Goal: Navigation & Orientation: Understand site structure

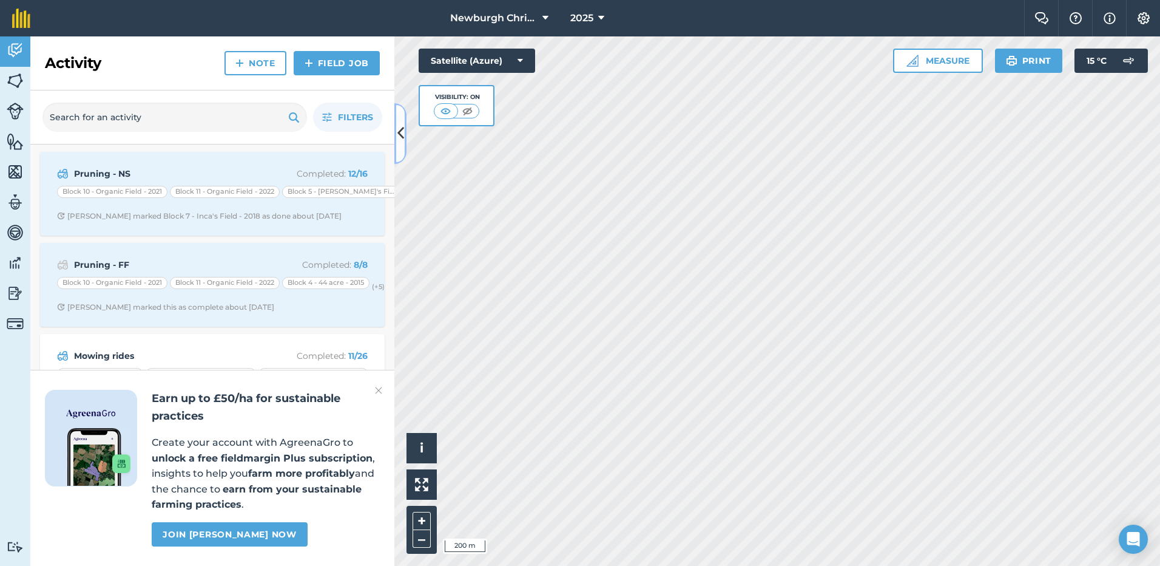
click at [401, 138] on icon at bounding box center [400, 133] width 7 height 21
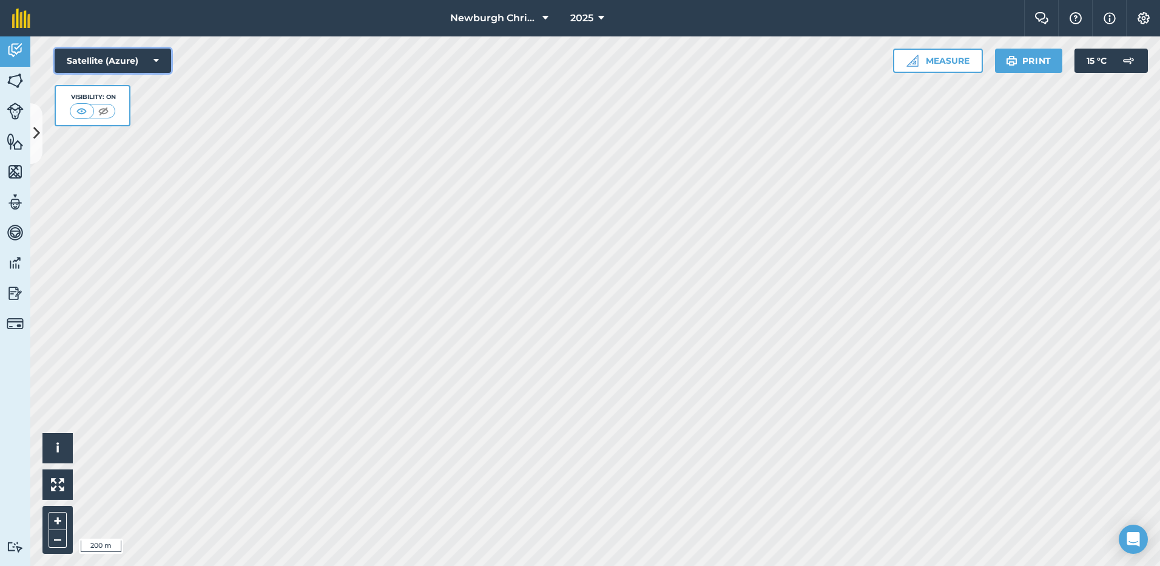
click at [153, 62] on button "Satellite (Azure)" at bounding box center [113, 61] width 117 height 24
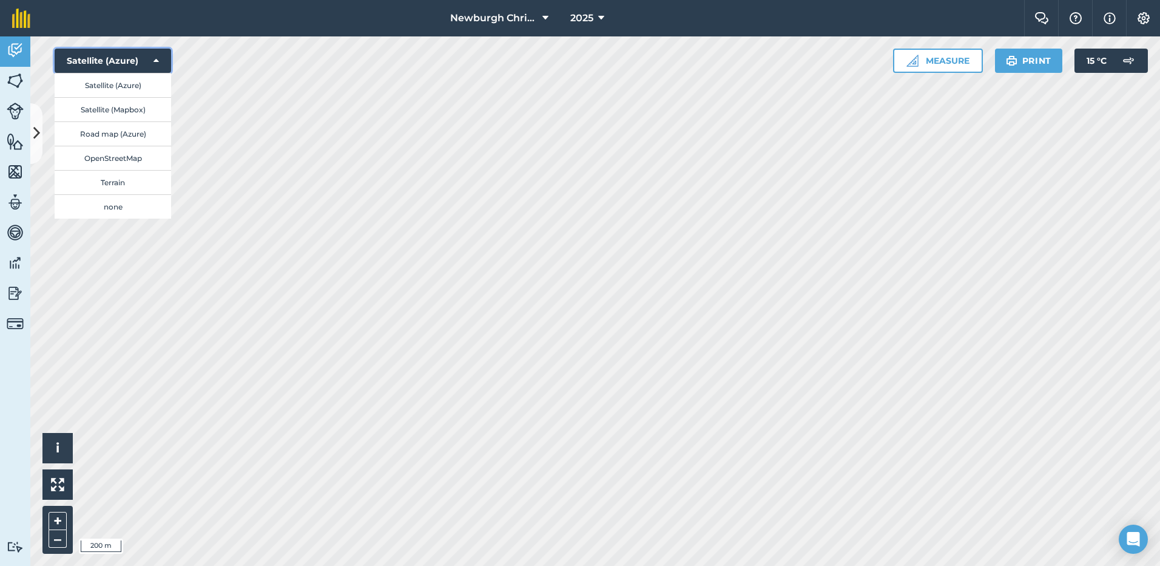
click at [154, 58] on icon at bounding box center [156, 61] width 5 height 12
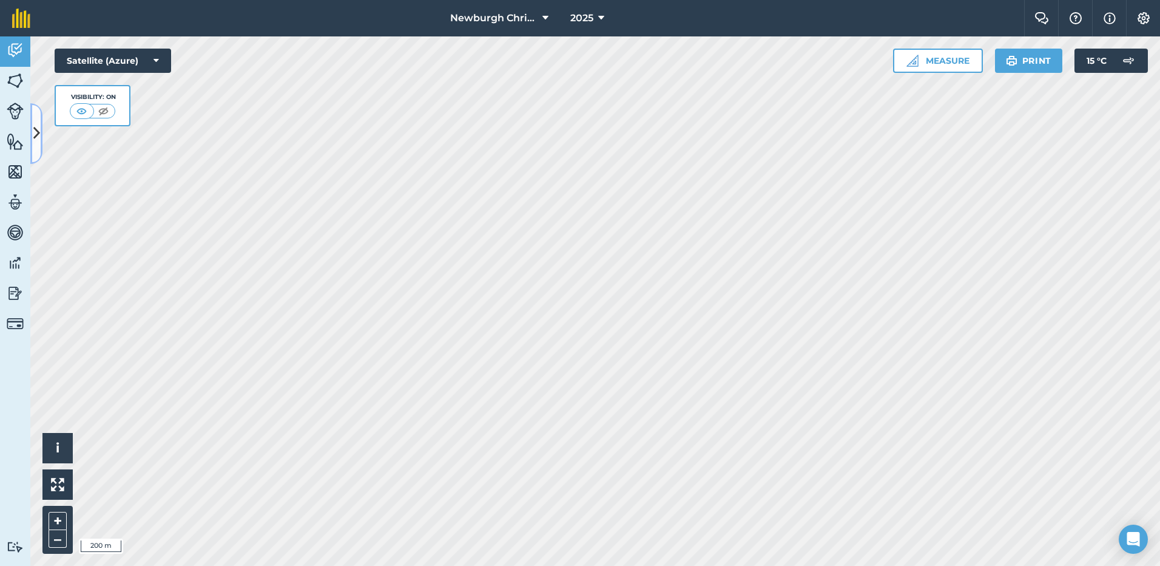
click at [35, 146] on button at bounding box center [36, 133] width 12 height 61
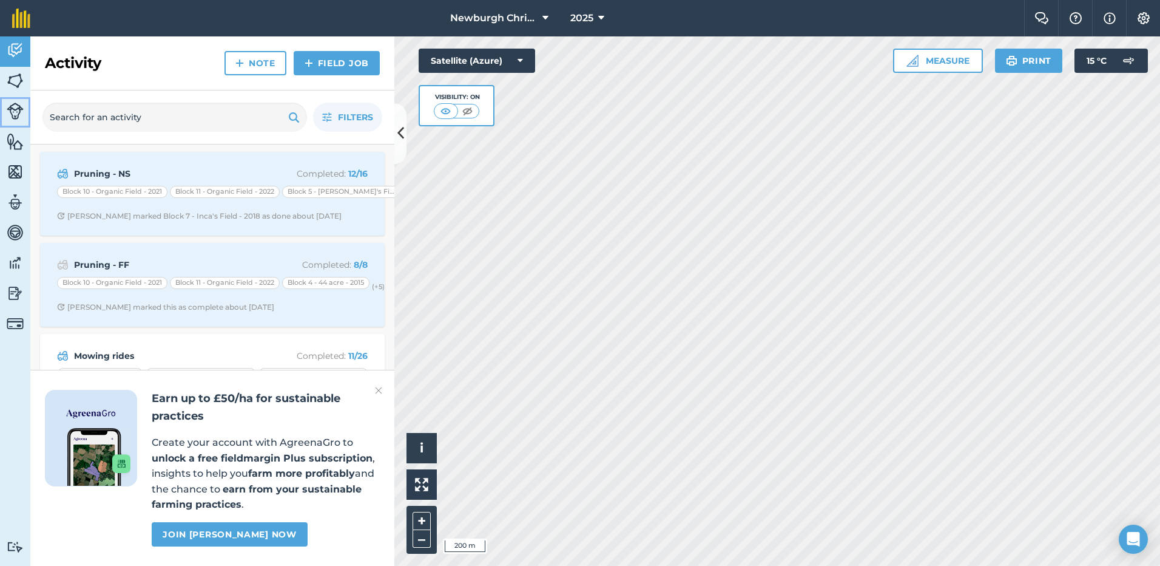
click at [12, 115] on img at bounding box center [15, 111] width 17 height 17
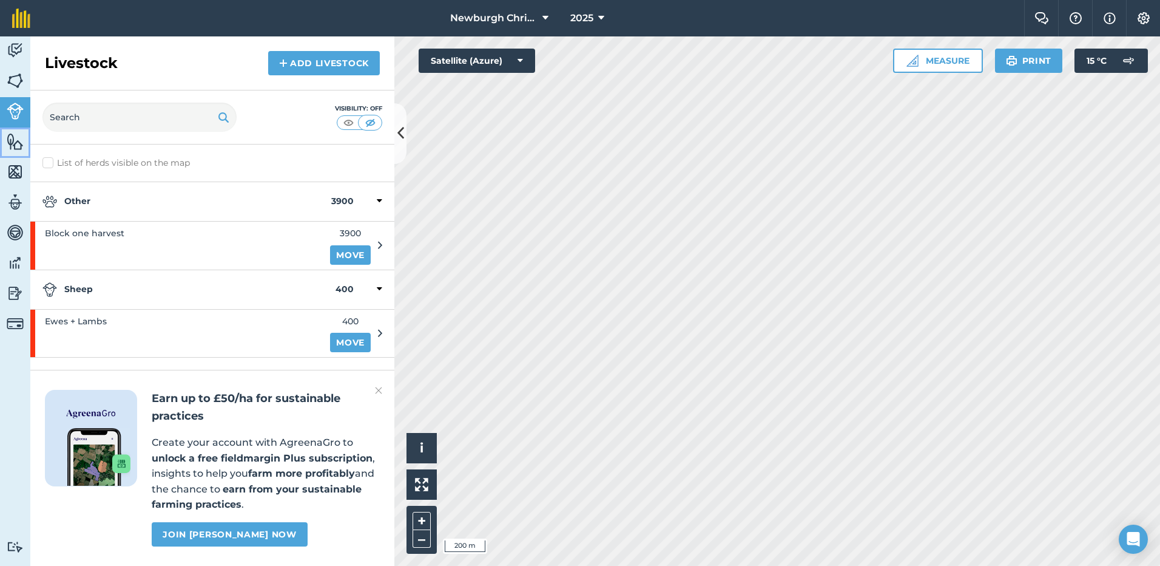
click at [15, 145] on img at bounding box center [15, 141] width 17 height 18
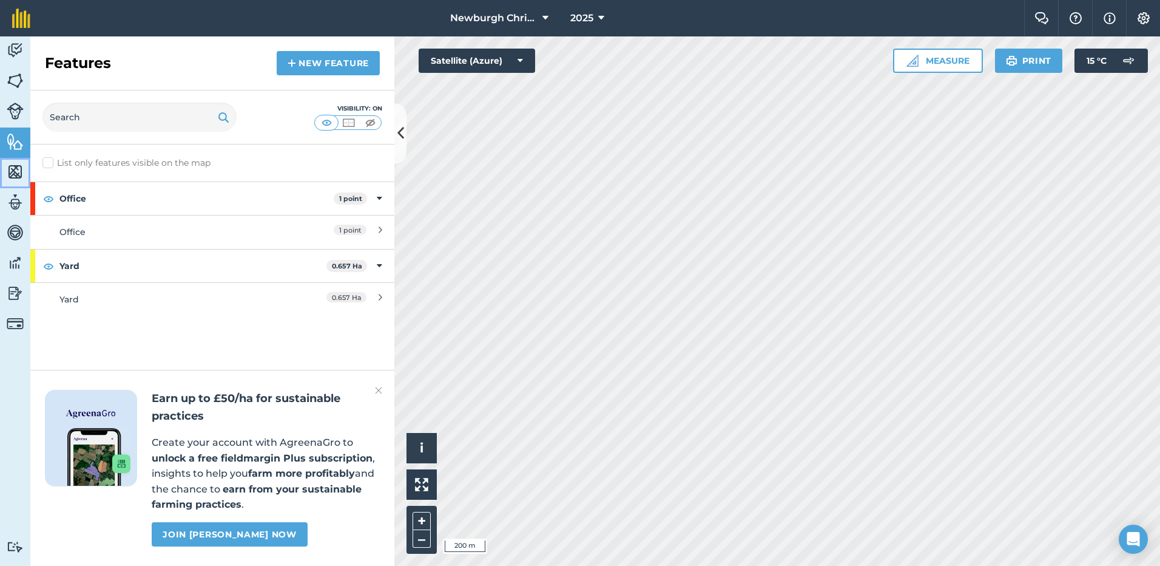
click at [12, 174] on img at bounding box center [15, 172] width 17 height 18
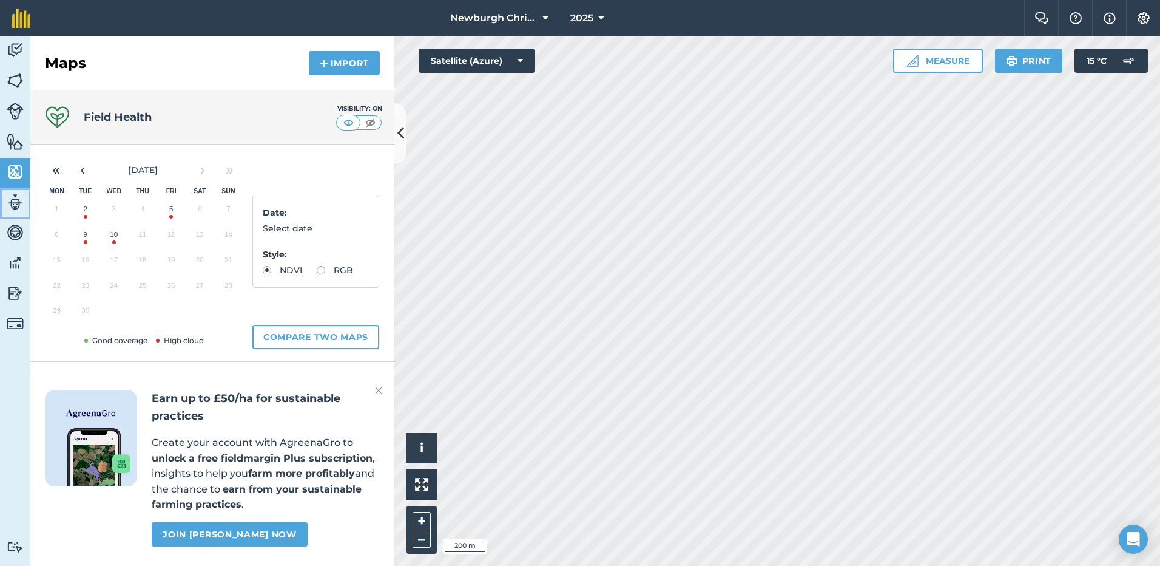
click at [15, 202] on img at bounding box center [15, 202] width 17 height 18
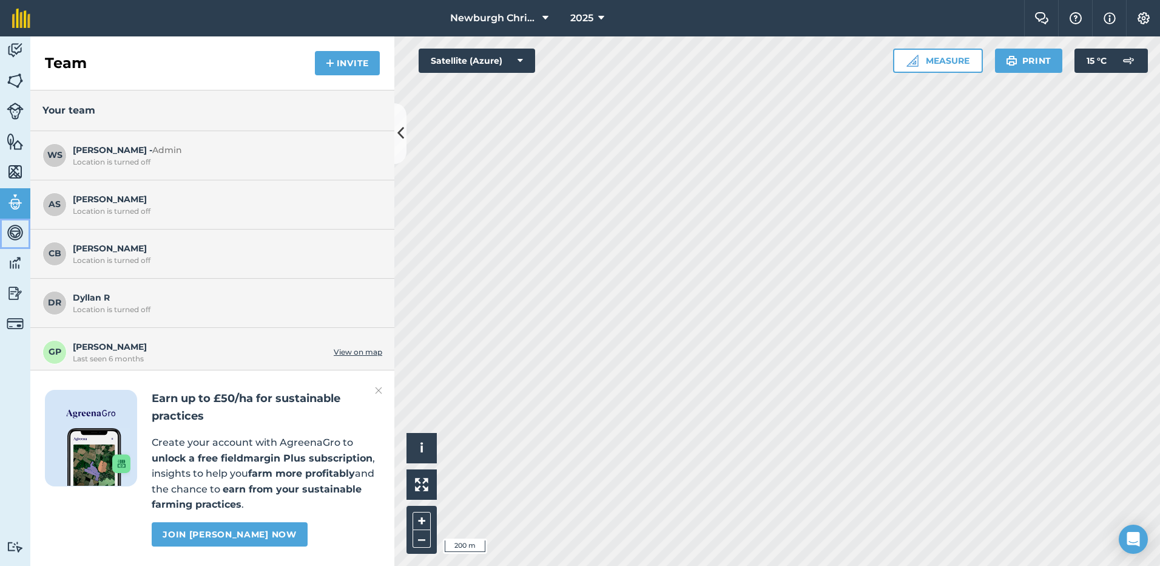
click at [12, 238] on img at bounding box center [15, 232] width 17 height 18
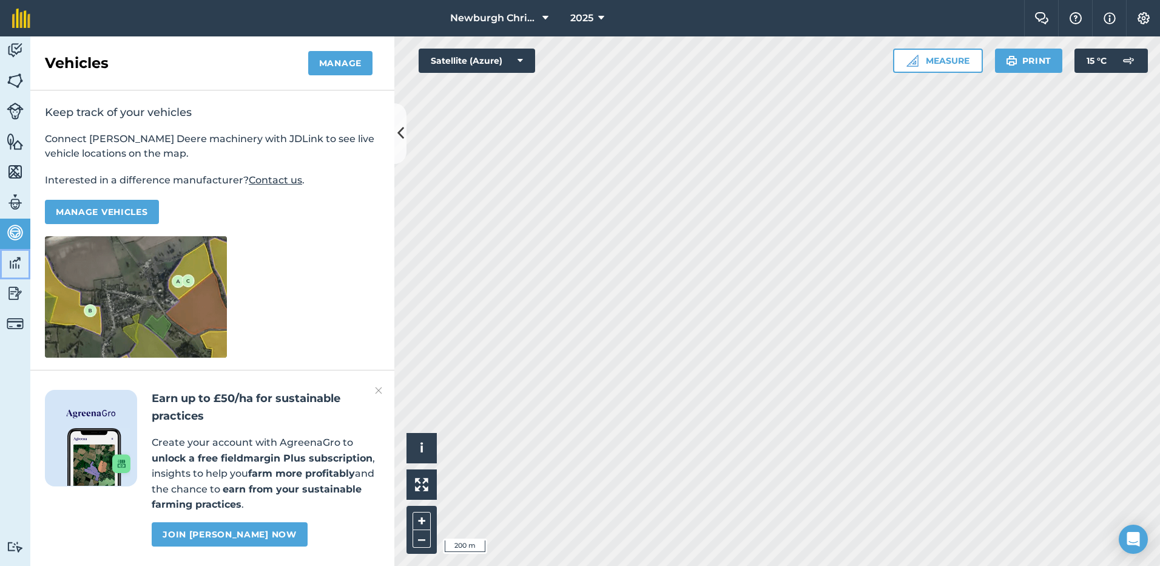
click at [15, 261] on img at bounding box center [15, 263] width 17 height 18
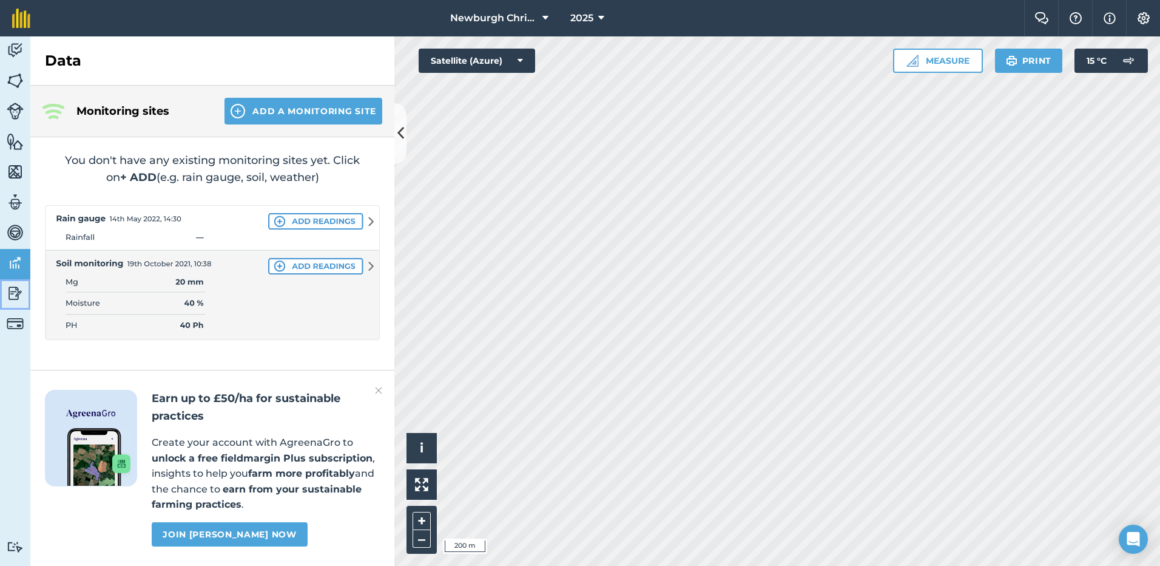
click at [13, 291] on img at bounding box center [15, 293] width 17 height 18
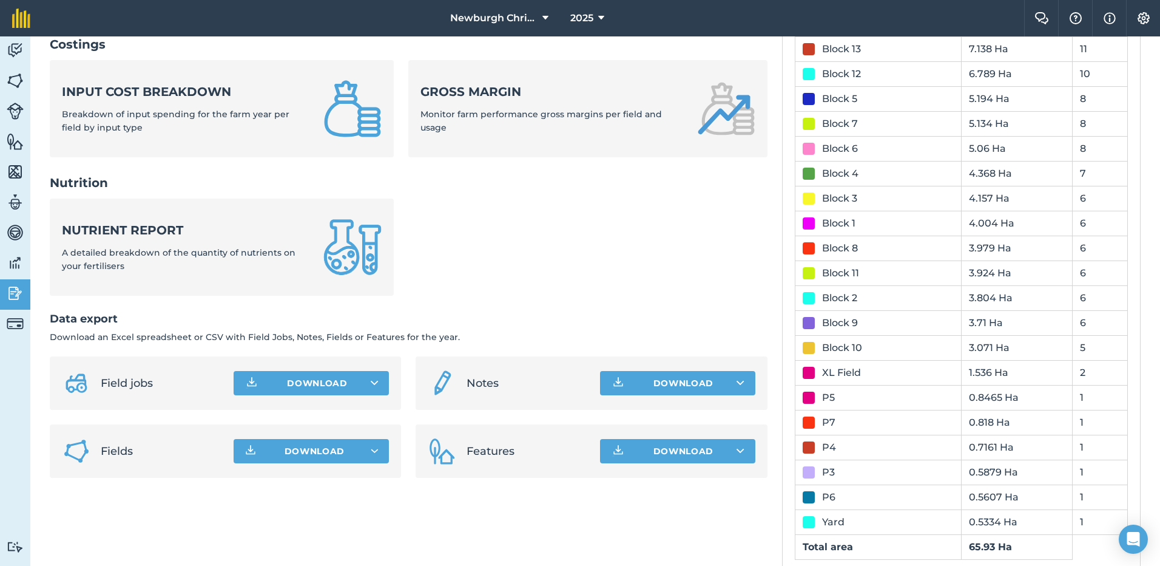
scroll to position [485, 0]
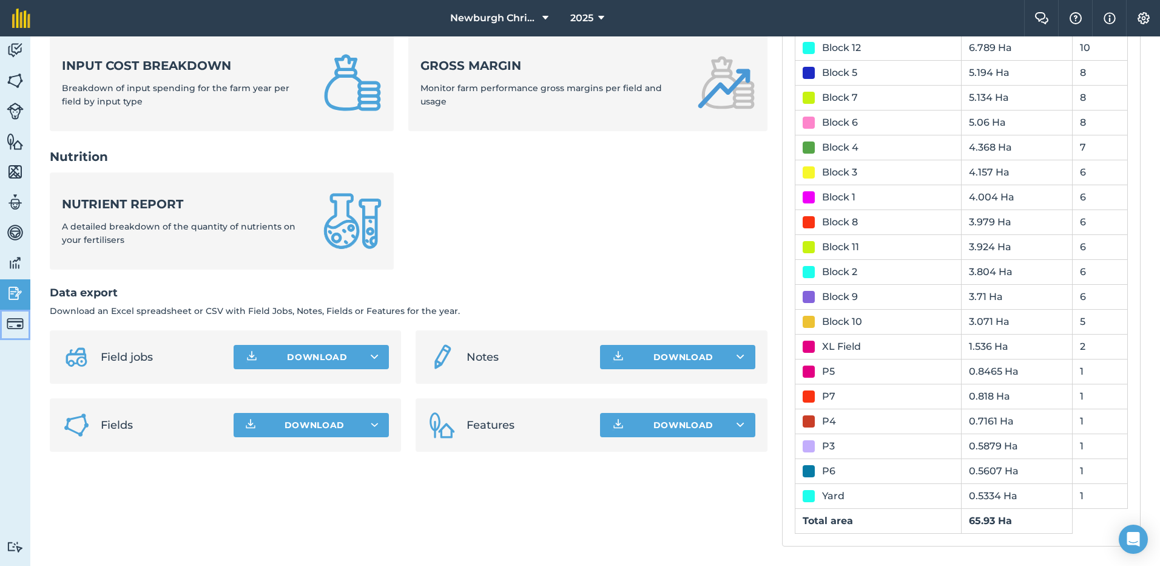
click at [16, 326] on img at bounding box center [15, 323] width 17 height 17
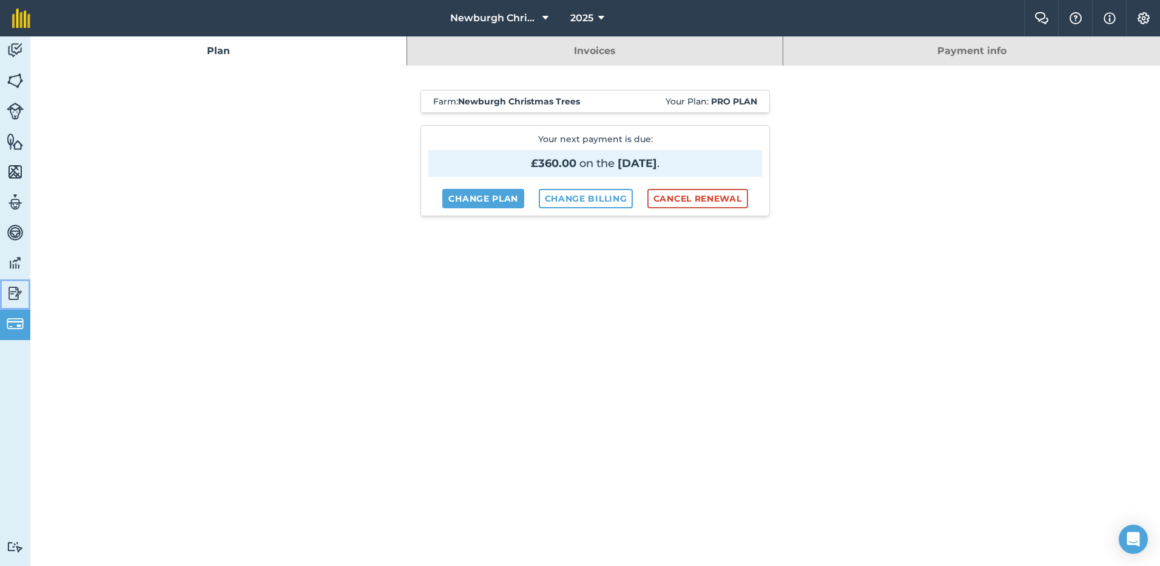
click at [12, 294] on img at bounding box center [15, 293] width 17 height 18
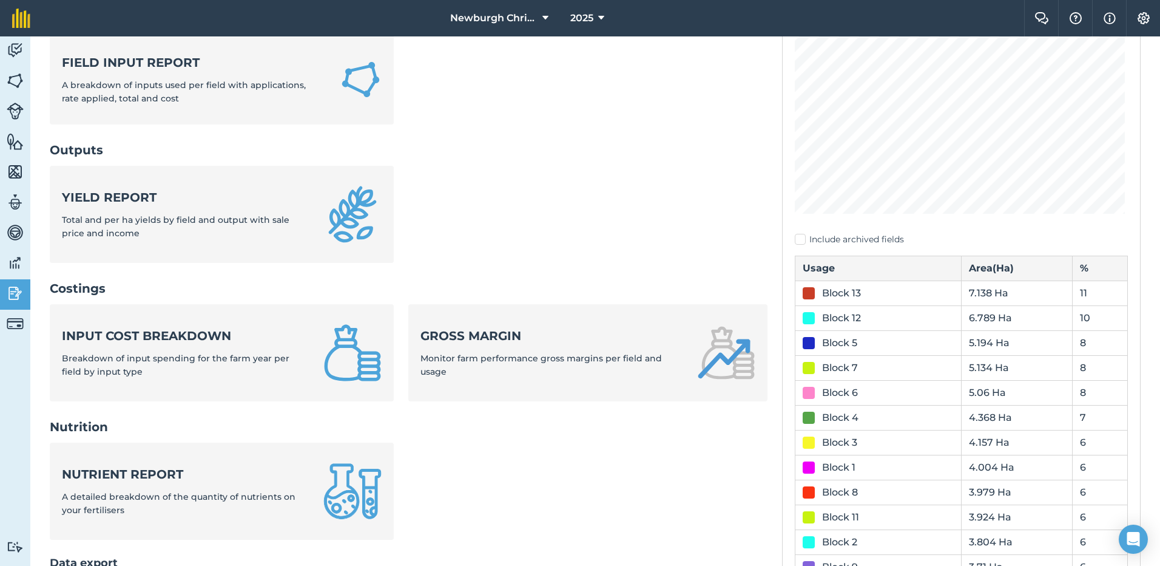
scroll to position [121, 0]
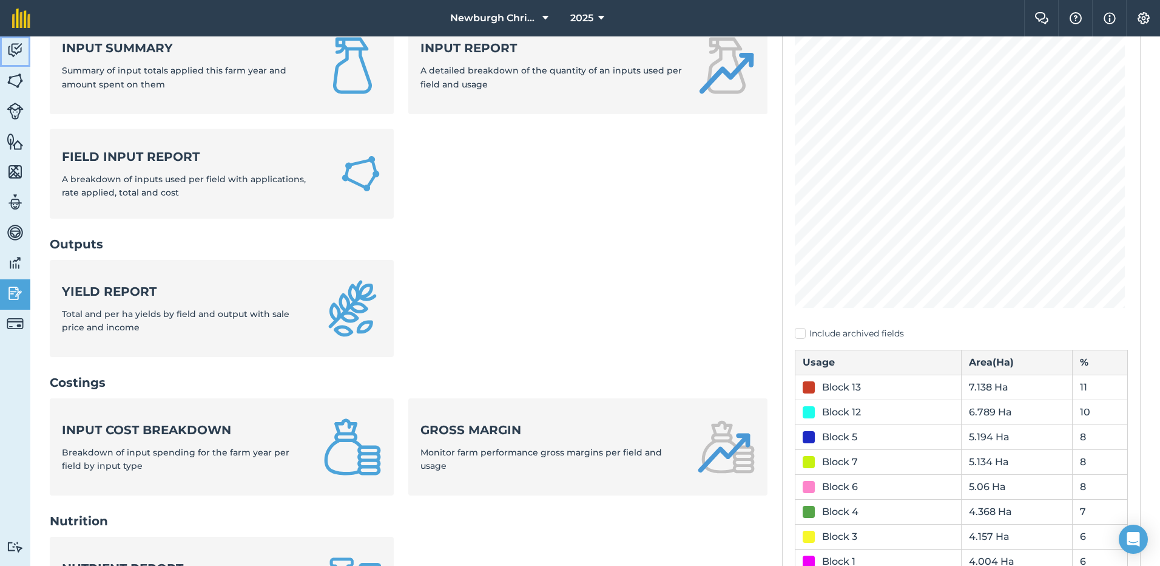
click at [16, 50] on img at bounding box center [15, 50] width 17 height 18
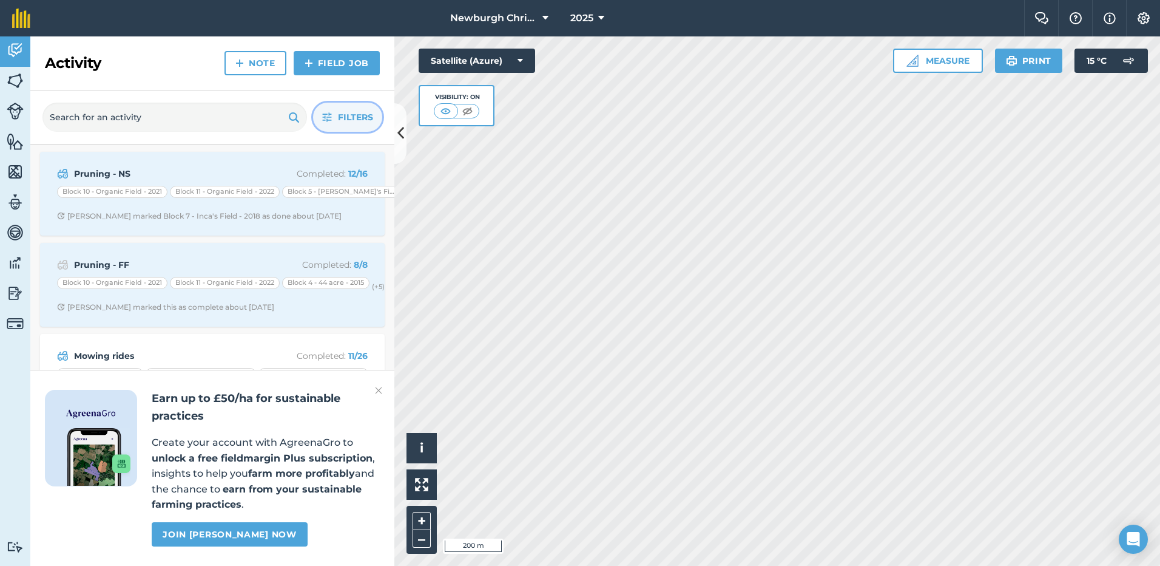
click at [338, 120] on span "Filters" at bounding box center [355, 116] width 35 height 13
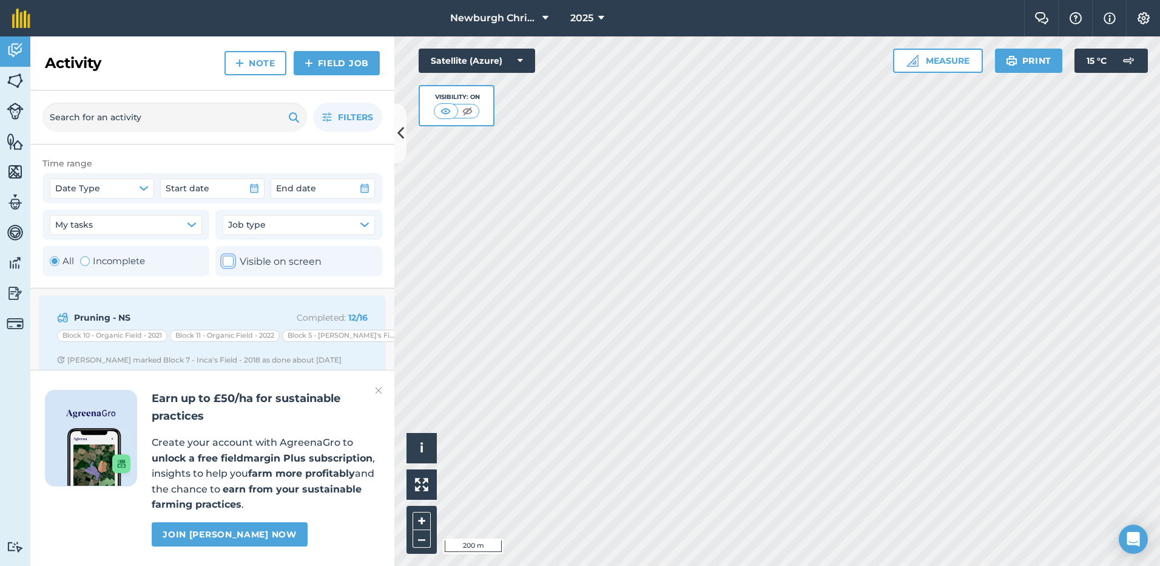
click at [278, 263] on label "Visible on screen" at bounding box center [272, 262] width 99 height 16
click at [277, 263] on label "Visible on screen" at bounding box center [272, 262] width 99 height 16
checkbox input "false"
click at [378, 389] on img at bounding box center [378, 390] width 7 height 15
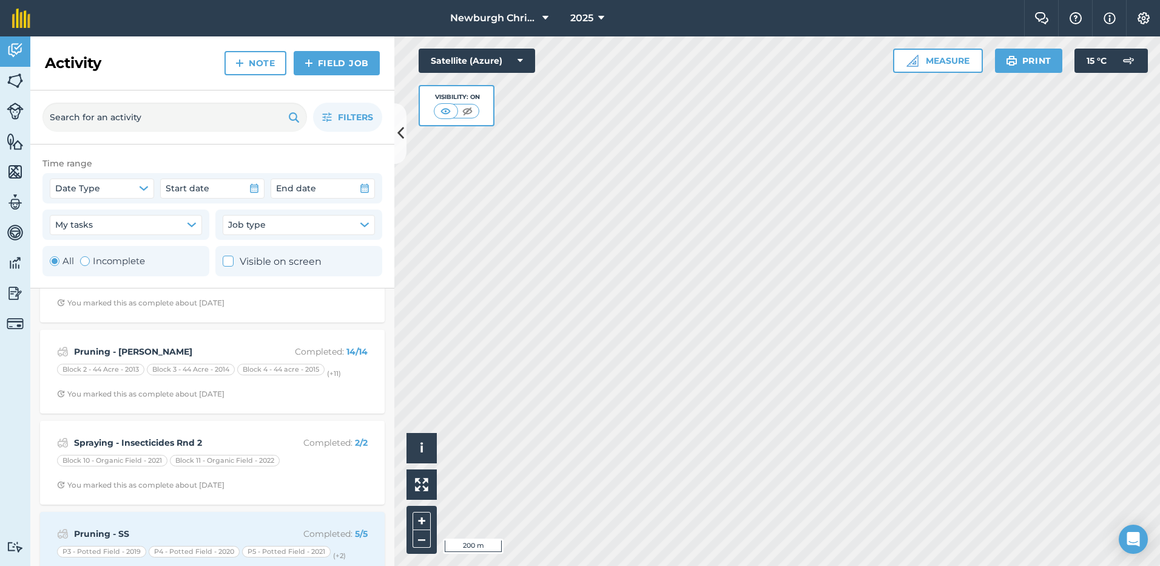
scroll to position [607, 0]
click at [402, 140] on icon at bounding box center [400, 133] width 7 height 21
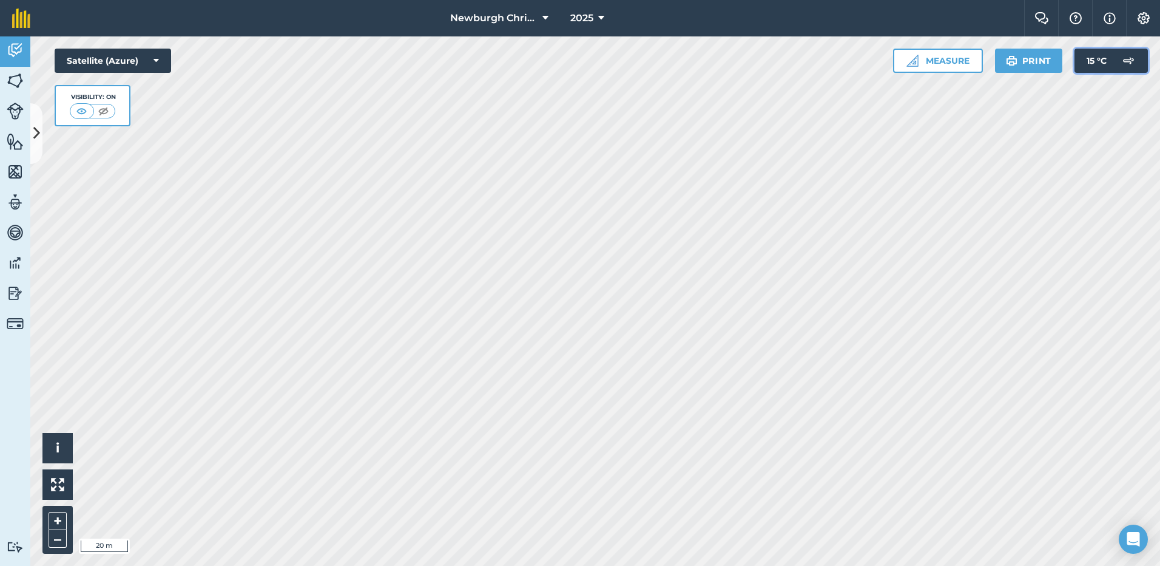
click at [1100, 57] on span "15 ° C" at bounding box center [1097, 61] width 20 height 24
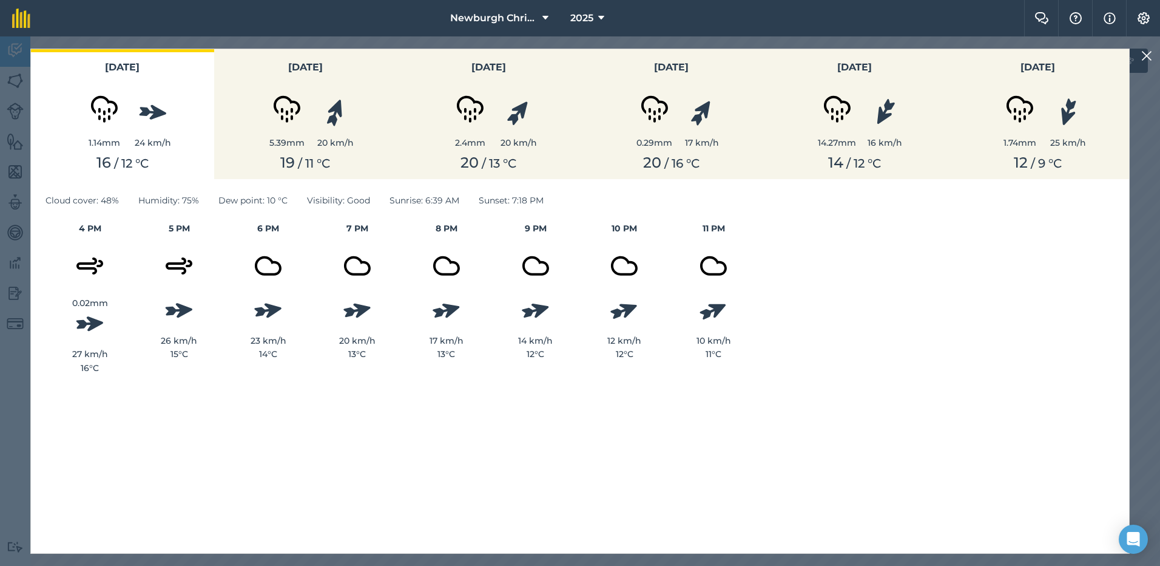
click at [1140, 53] on button at bounding box center [1147, 56] width 15 height 15
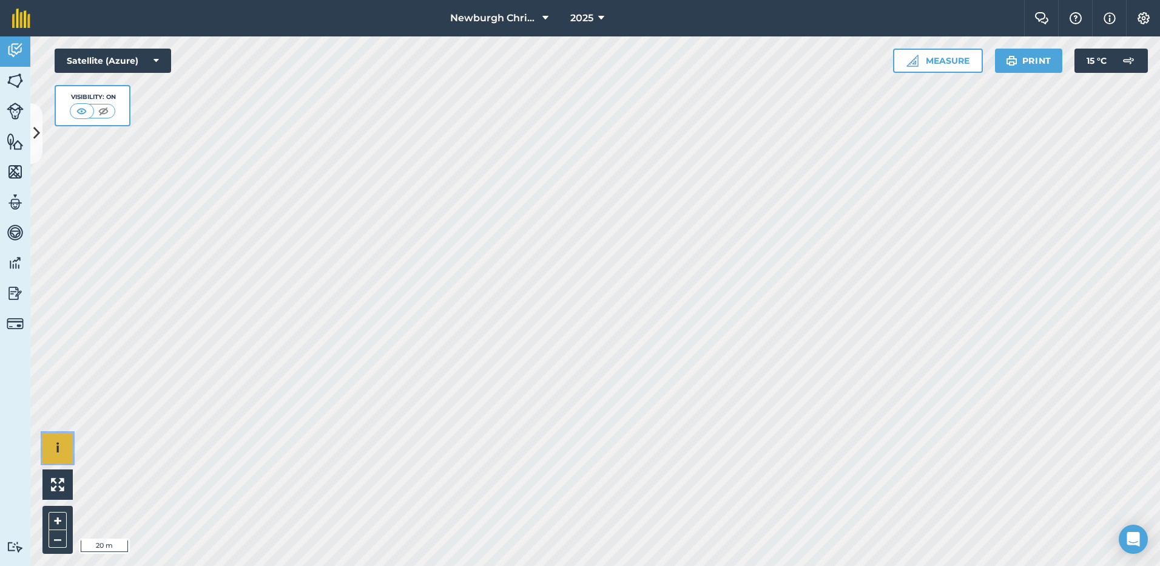
click at [64, 456] on button "i" at bounding box center [57, 448] width 30 height 30
click at [64, 456] on button "›" at bounding box center [57, 448] width 30 height 30
click at [511, 17] on span "Newburgh Christmas Trees" at bounding box center [493, 18] width 87 height 15
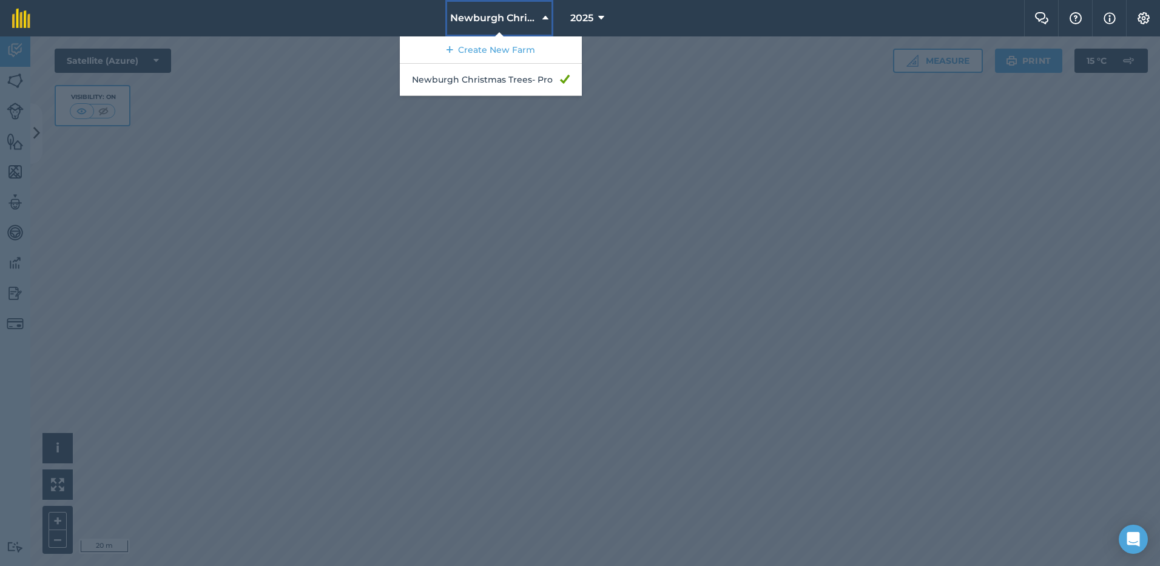
click at [511, 17] on span "Newburgh Christmas Trees" at bounding box center [493, 18] width 87 height 15
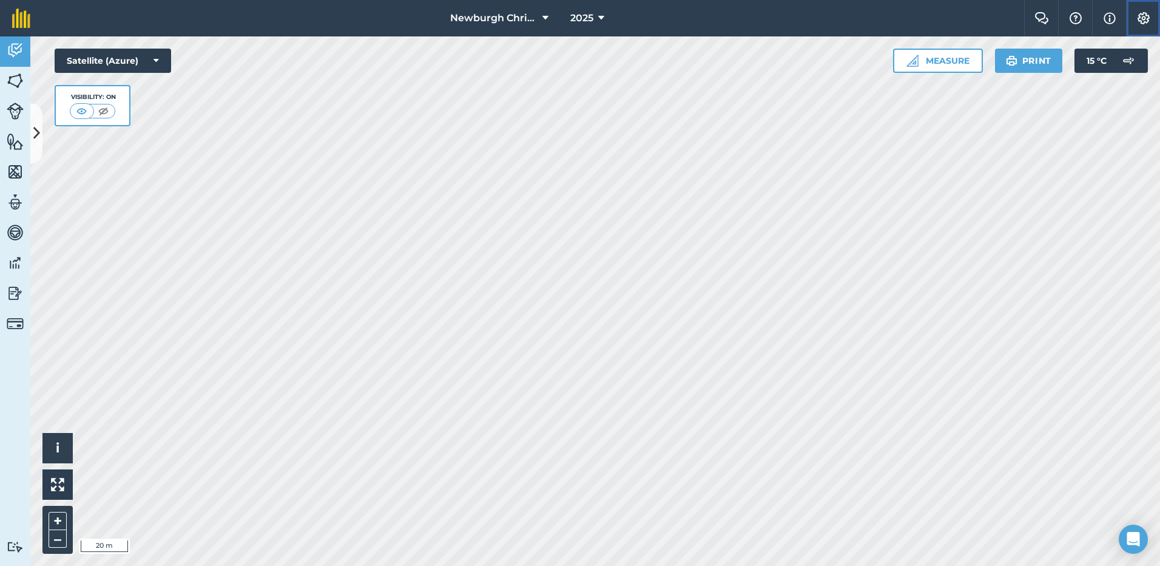
click at [1141, 17] on img at bounding box center [1143, 18] width 15 height 12
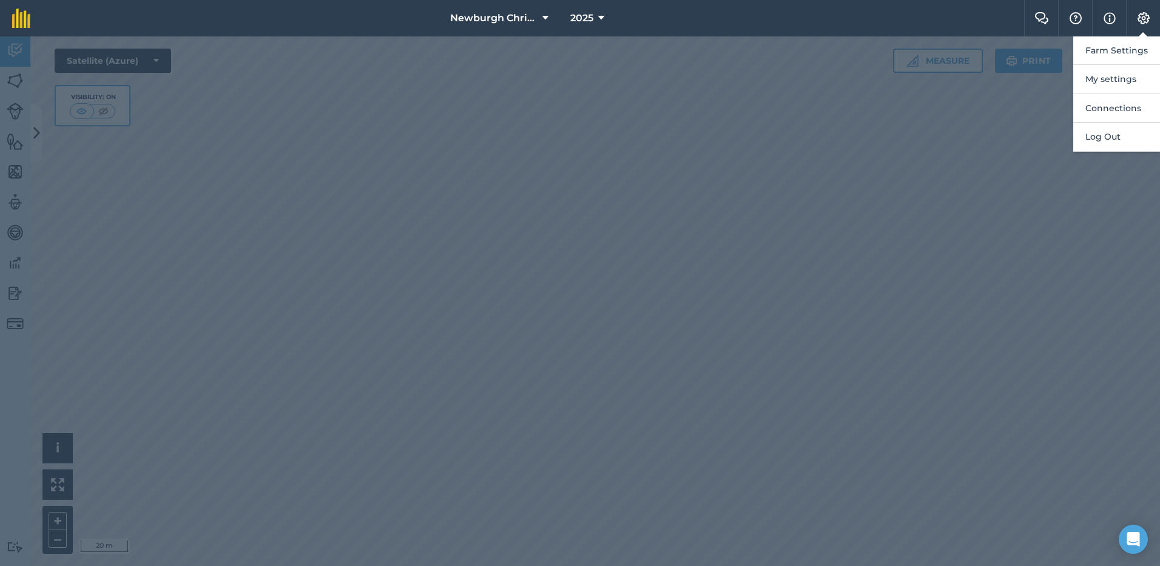
click at [914, 155] on div at bounding box center [580, 300] width 1160 height 529
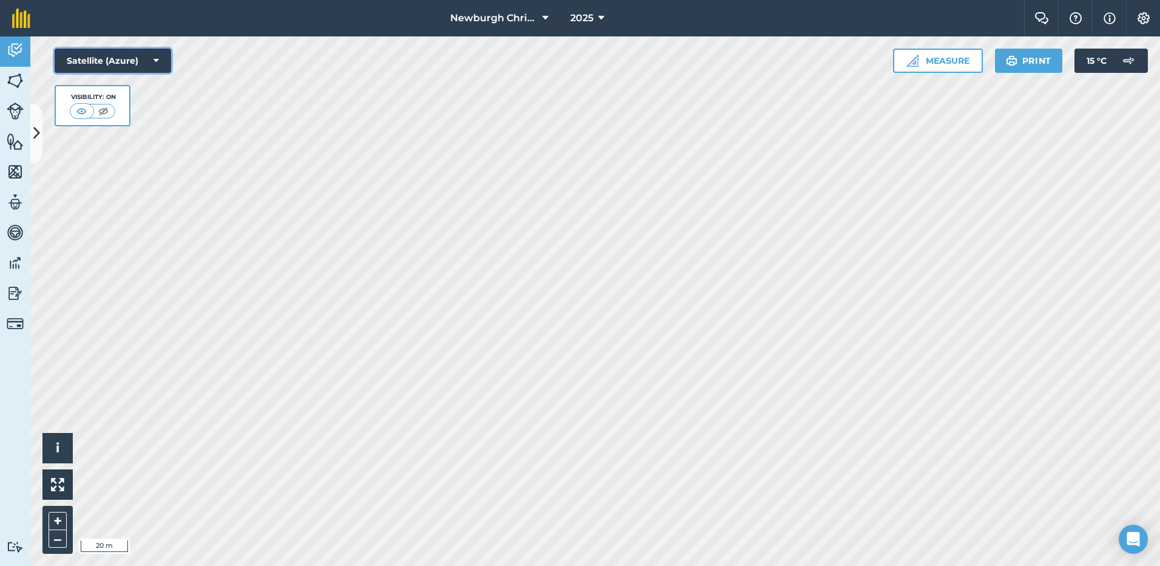
click at [155, 61] on icon at bounding box center [156, 61] width 5 height 12
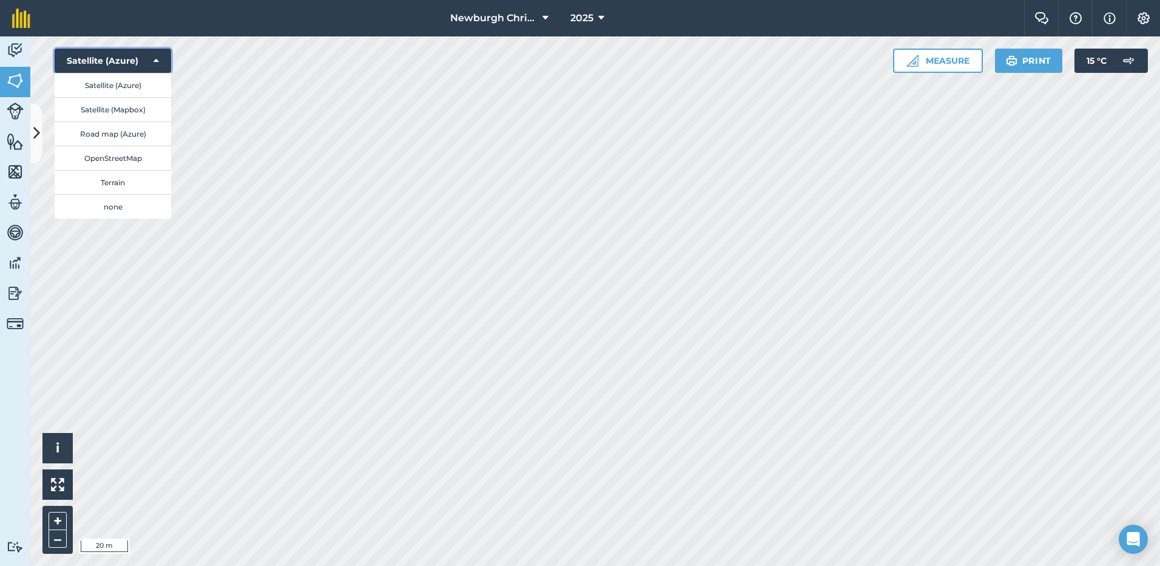
click at [159, 60] on button "Satellite (Azure)" at bounding box center [113, 61] width 117 height 24
